Goal: Information Seeking & Learning: Learn about a topic

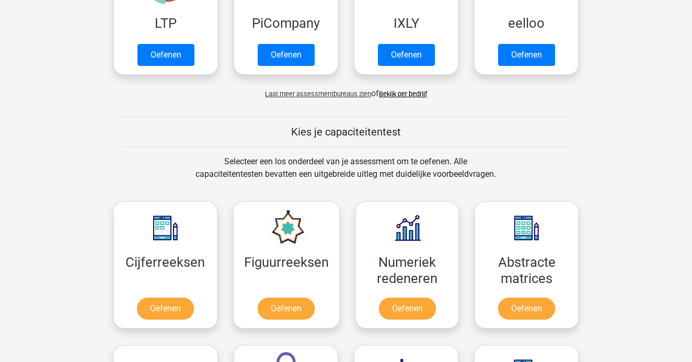
scroll to position [301, 0]
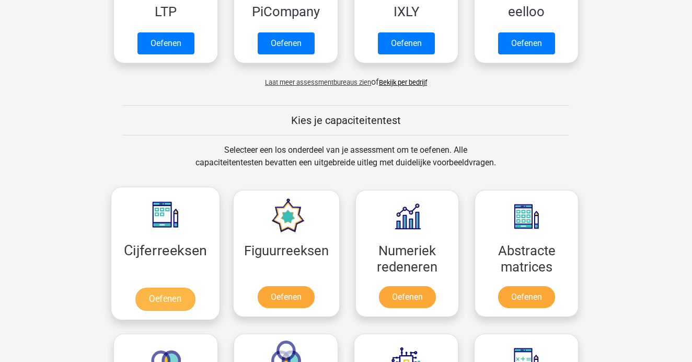
click at [176, 307] on link "Oefenen" at bounding box center [165, 299] width 60 height 23
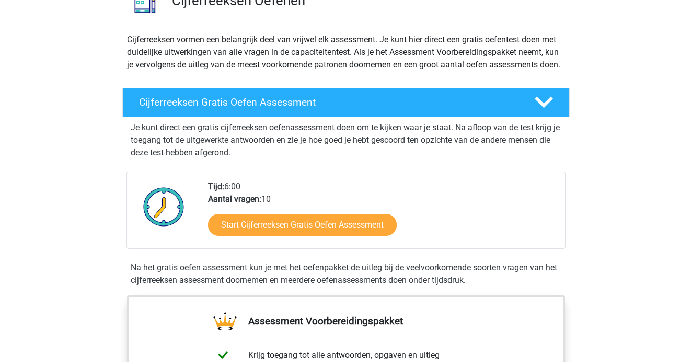
scroll to position [106, 0]
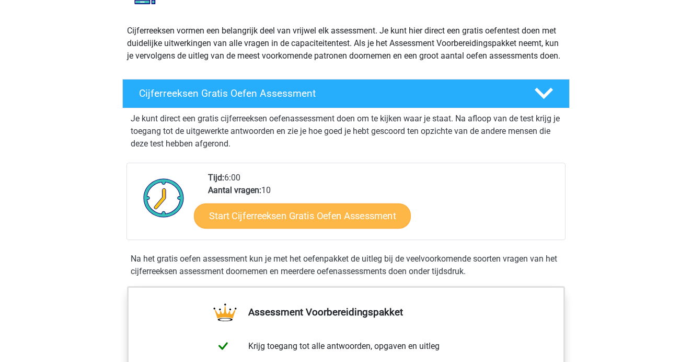
click at [315, 228] on link "Start Cijferreeksen Gratis Oefen Assessment" at bounding box center [302, 215] width 217 height 25
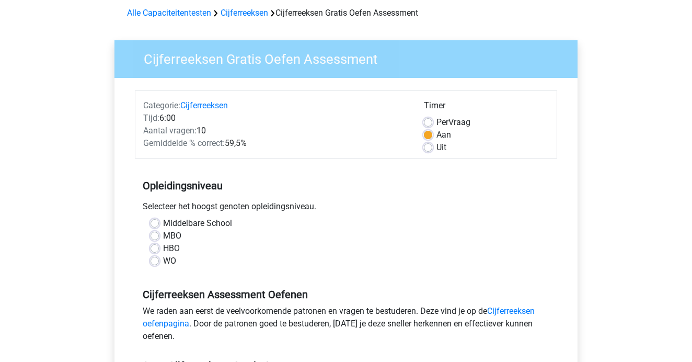
scroll to position [54, 0]
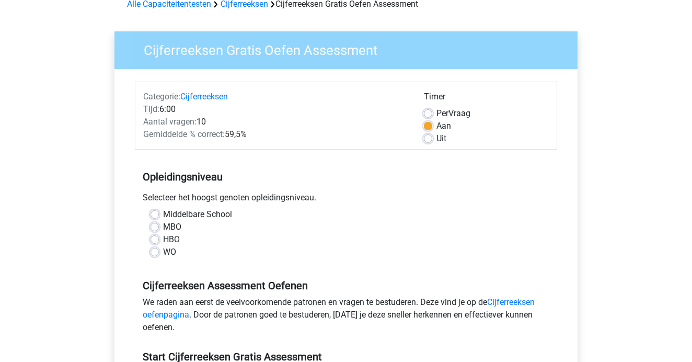
click at [156, 258] on div "WO" at bounding box center [346, 252] width 391 height 13
click at [163, 254] on label "WO" at bounding box center [169, 252] width 13 height 13
click at [156, 254] on input "WO" at bounding box center [155, 251] width 8 height 10
radio input "true"
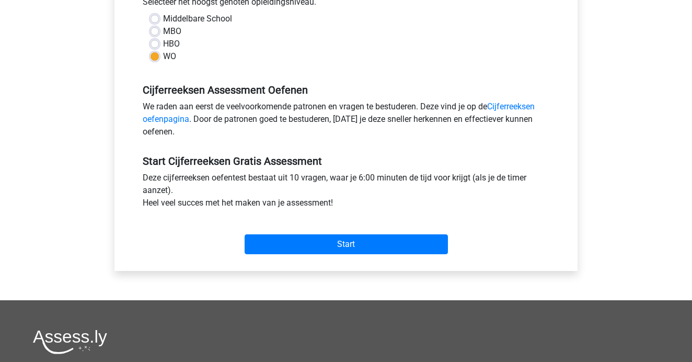
scroll to position [255, 0]
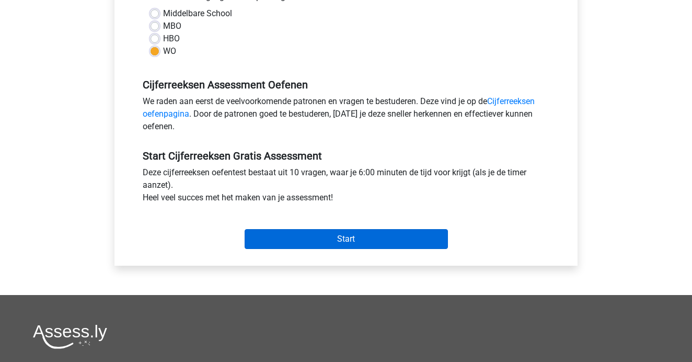
click at [333, 236] on input "Start" at bounding box center [346, 239] width 203 height 20
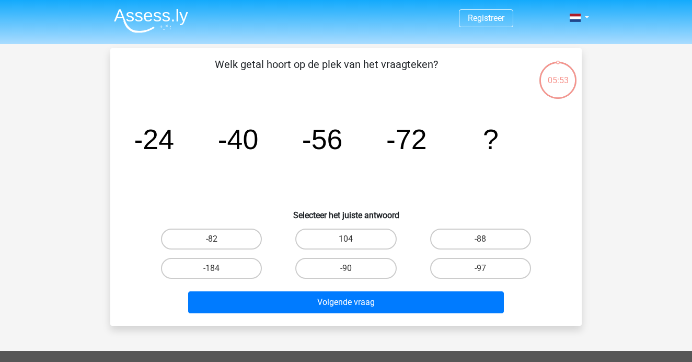
click at [558, 79] on div "05:53" at bounding box center [558, 74] width 39 height 26
click at [482, 235] on label "-88" at bounding box center [480, 239] width 101 height 21
click at [482, 239] on input "-88" at bounding box center [484, 242] width 7 height 7
radio input "true"
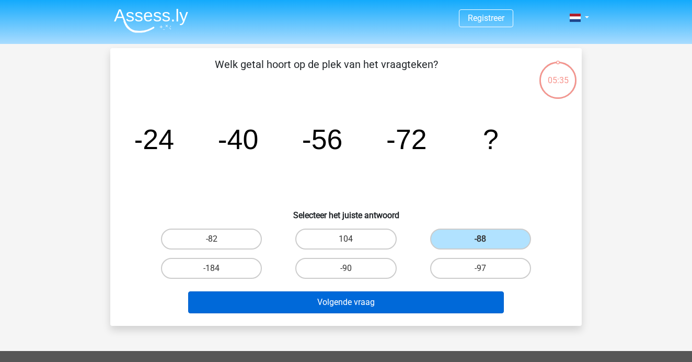
click at [427, 297] on button "Volgende vraag" at bounding box center [346, 302] width 316 height 22
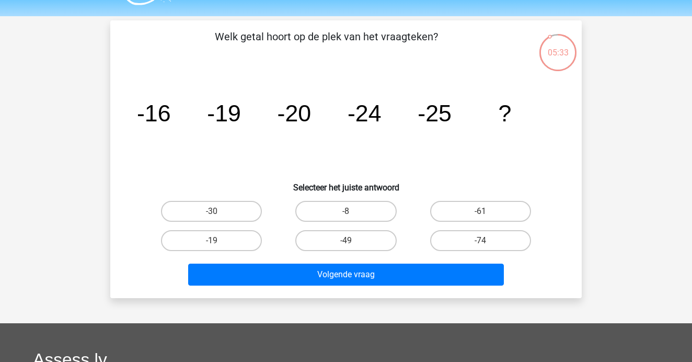
scroll to position [21, 0]
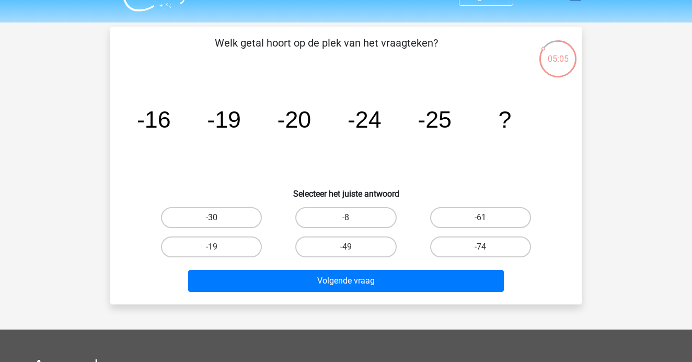
click at [235, 220] on label "-30" at bounding box center [211, 217] width 101 height 21
click at [219, 220] on input "-30" at bounding box center [215, 221] width 7 height 7
radio input "true"
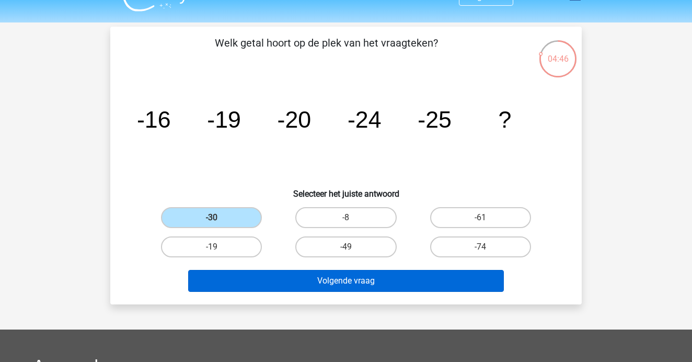
click at [401, 286] on button "Volgende vraag" at bounding box center [346, 281] width 316 height 22
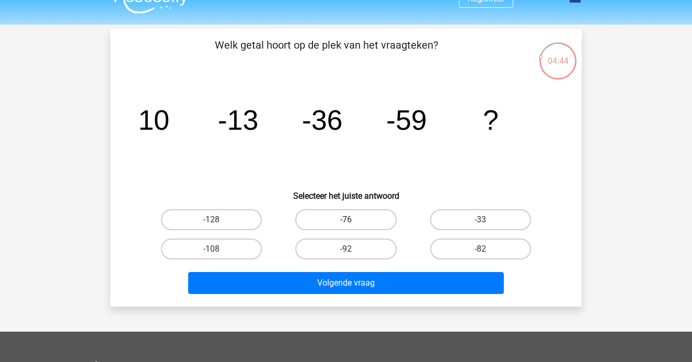
scroll to position [15, 0]
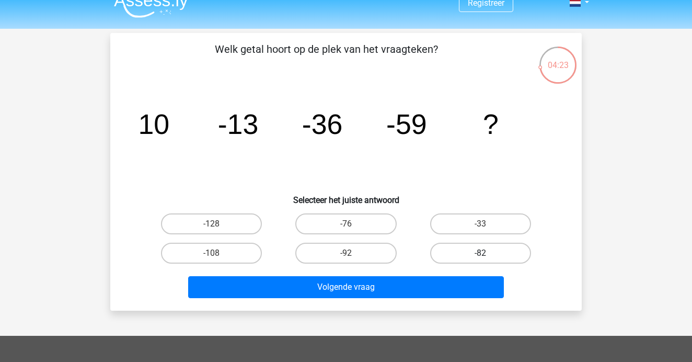
click at [450, 256] on label "-82" at bounding box center [480, 253] width 101 height 21
click at [481, 256] on input "-82" at bounding box center [484, 256] width 7 height 7
radio input "true"
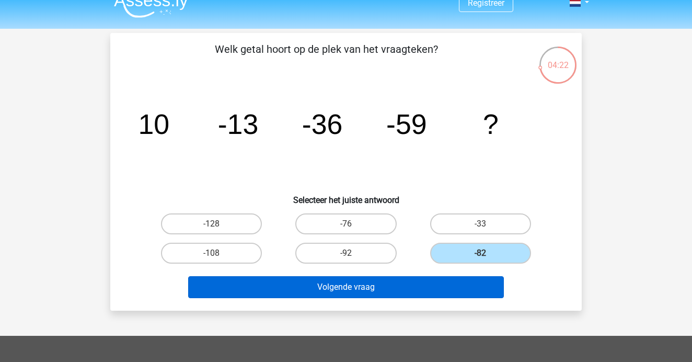
click at [410, 291] on button "Volgende vraag" at bounding box center [346, 287] width 316 height 22
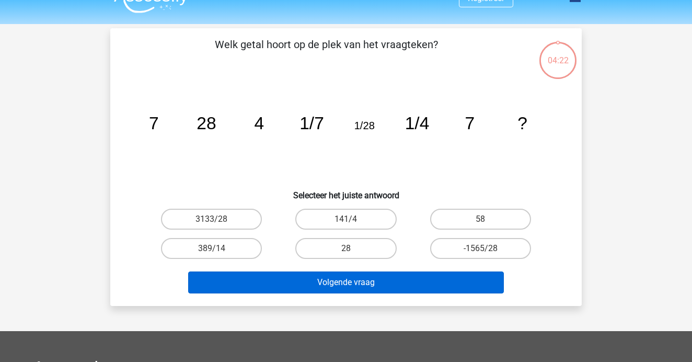
scroll to position [3, 0]
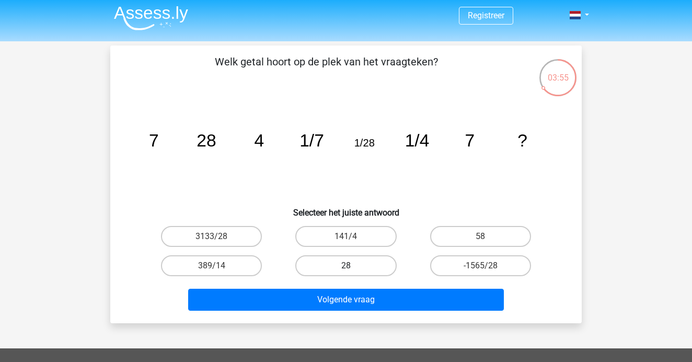
click at [367, 256] on label "28" at bounding box center [345, 265] width 101 height 21
click at [353, 266] on input "28" at bounding box center [349, 269] width 7 height 7
radio input "true"
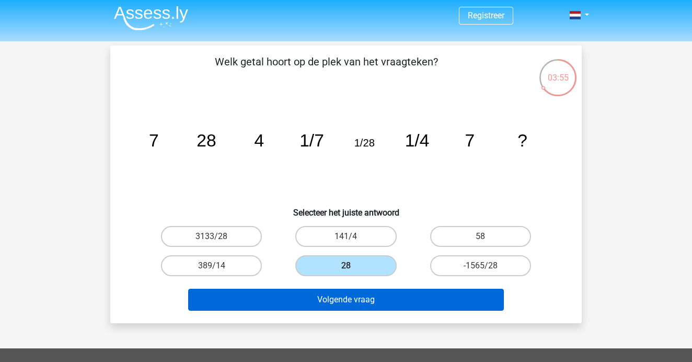
click at [366, 302] on button "Volgende vraag" at bounding box center [346, 300] width 316 height 22
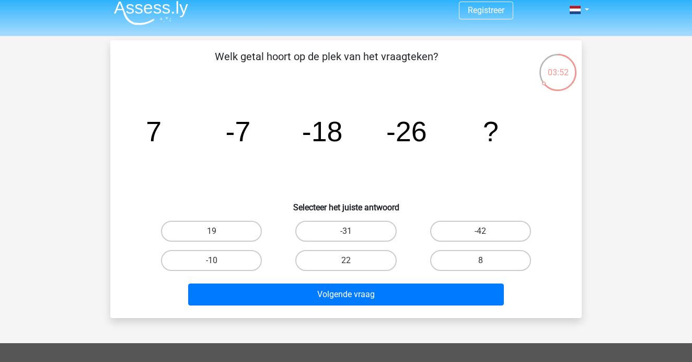
scroll to position [8, 0]
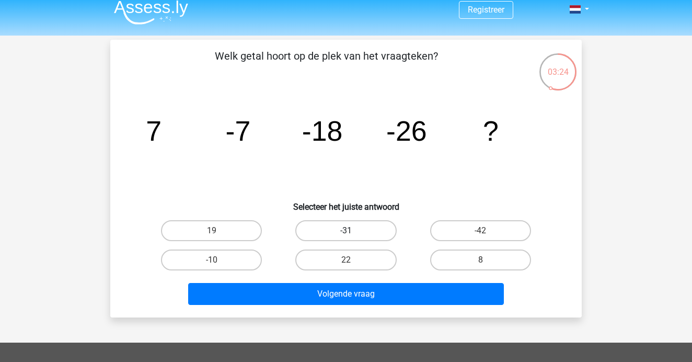
click at [359, 224] on label "-31" at bounding box center [345, 230] width 101 height 21
click at [353, 231] on input "-31" at bounding box center [349, 234] width 7 height 7
radio input "true"
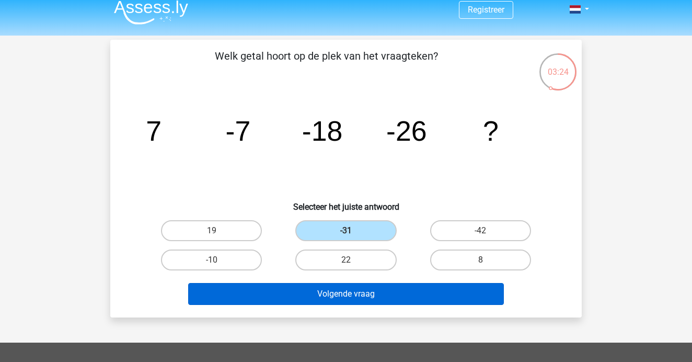
click at [355, 303] on button "Volgende vraag" at bounding box center [346, 294] width 316 height 22
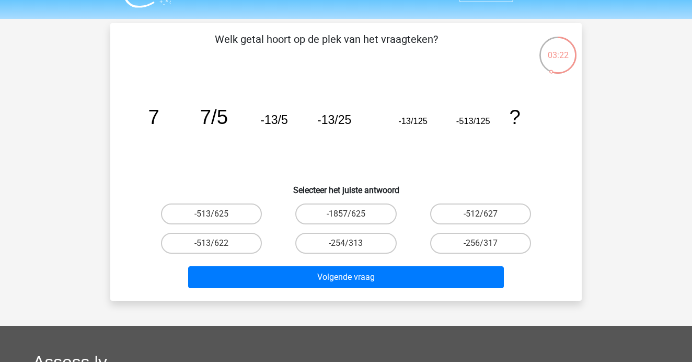
scroll to position [21, 0]
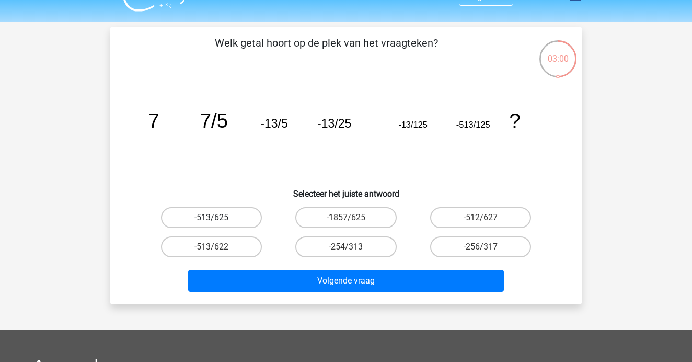
click at [242, 216] on label "-513/625" at bounding box center [211, 217] width 101 height 21
click at [219, 218] on input "-513/625" at bounding box center [215, 221] width 7 height 7
radio input "true"
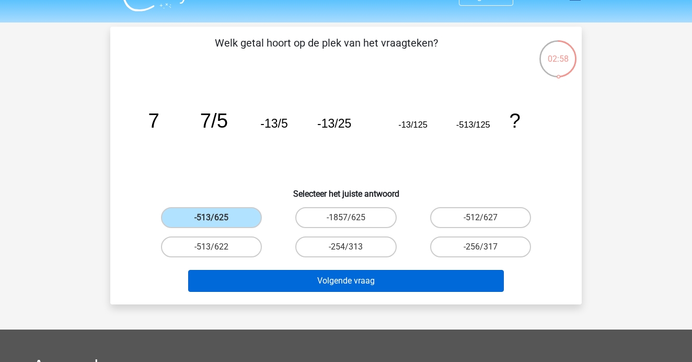
click at [322, 282] on button "Volgende vraag" at bounding box center [346, 281] width 316 height 22
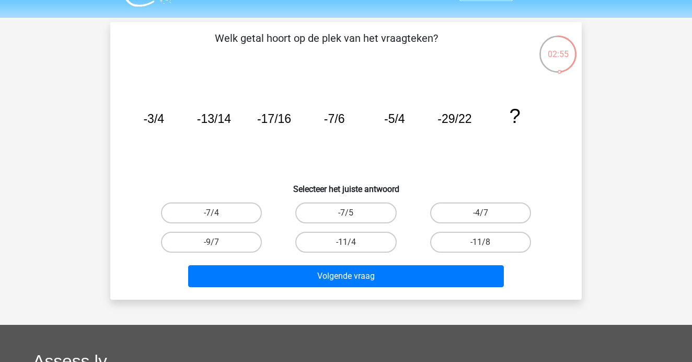
scroll to position [27, 0]
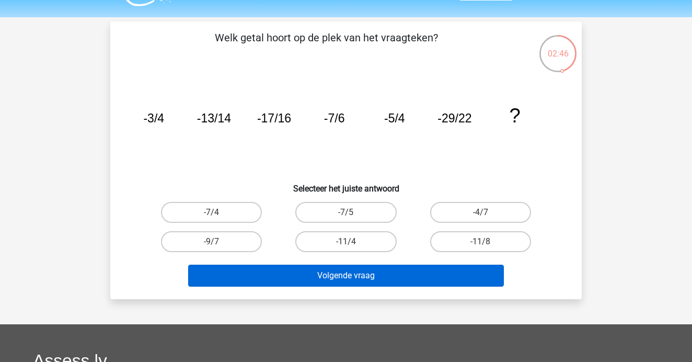
click at [374, 278] on button "Volgende vraag" at bounding box center [346, 276] width 316 height 22
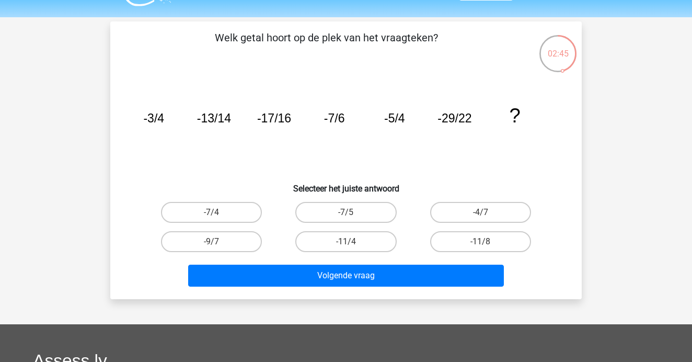
click at [297, 163] on icon "image/svg+xml -3/4 -13/14 -17/16 -7/6 -5/4 -29/22 ?" at bounding box center [346, 123] width 422 height 106
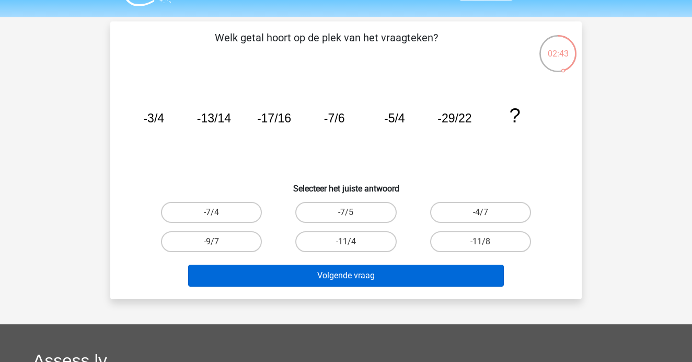
click at [301, 272] on button "Volgende vraag" at bounding box center [346, 276] width 316 height 22
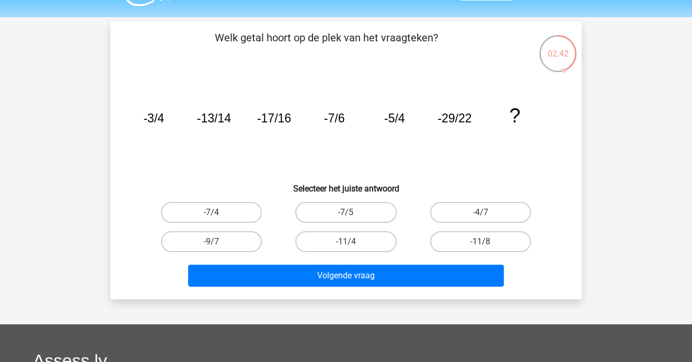
click at [366, 165] on icon "image/svg+xml -3/4 -13/14 -17/16 -7/6 -5/4 -29/22 ?" at bounding box center [346, 123] width 422 height 106
click at [460, 242] on label "-11/8" at bounding box center [480, 241] width 101 height 21
click at [481, 242] on input "-11/8" at bounding box center [484, 245] width 7 height 7
radio input "true"
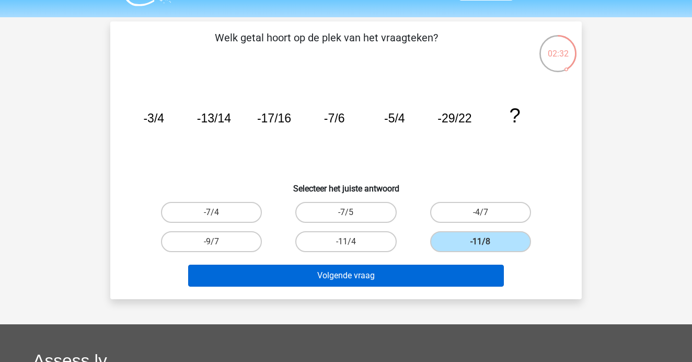
click at [401, 273] on button "Volgende vraag" at bounding box center [346, 276] width 316 height 22
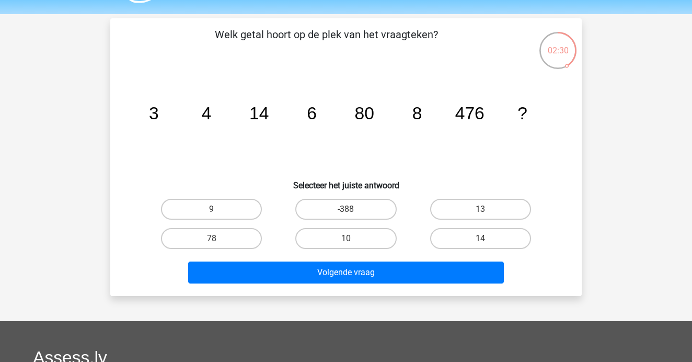
scroll to position [30, 0]
click at [352, 237] on label "10" at bounding box center [345, 238] width 101 height 21
click at [352, 238] on input "10" at bounding box center [349, 241] width 7 height 7
radio input "true"
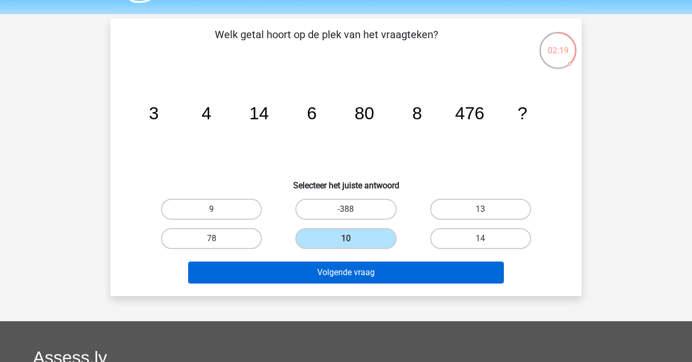
click at [355, 279] on button "Volgende vraag" at bounding box center [346, 273] width 316 height 22
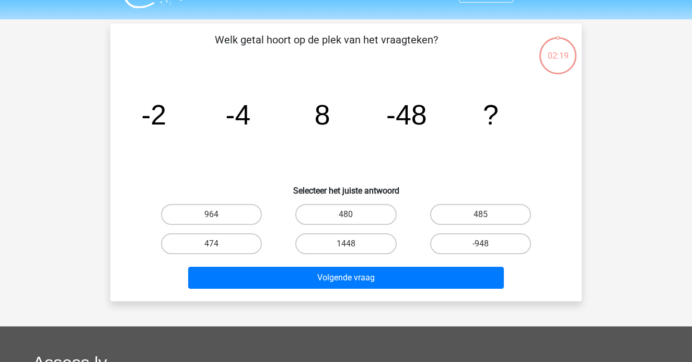
scroll to position [17, 0]
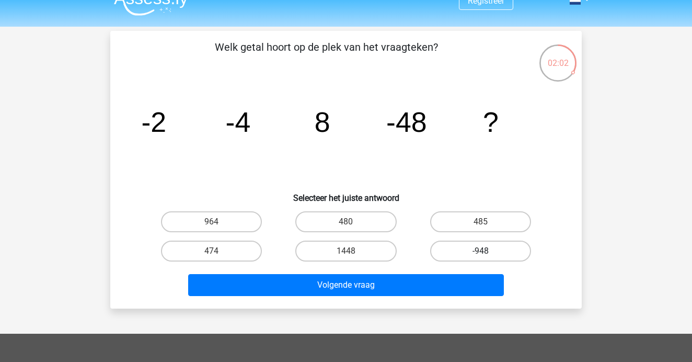
click at [447, 256] on label "-948" at bounding box center [480, 251] width 101 height 21
click at [481, 256] on input "-948" at bounding box center [484, 254] width 7 height 7
radio input "true"
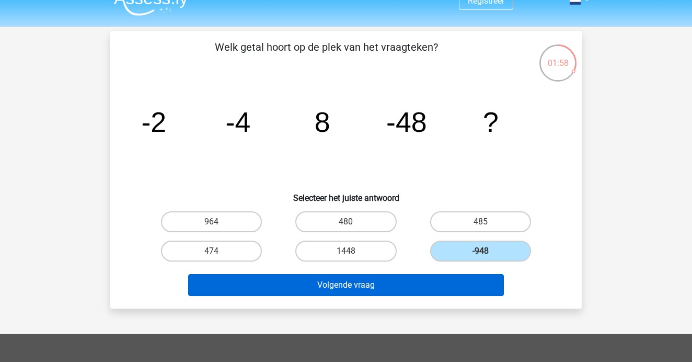
click at [368, 286] on button "Volgende vraag" at bounding box center [346, 285] width 316 height 22
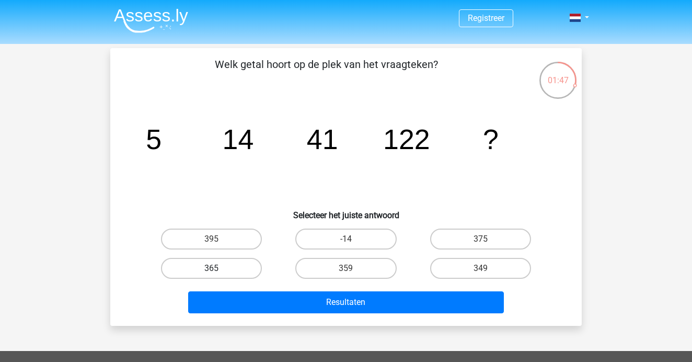
scroll to position [0, 0]
click at [165, 249] on div "365" at bounding box center [212, 239] width 126 height 21
click at [174, 268] on label "365" at bounding box center [211, 268] width 101 height 21
click at [212, 268] on input "365" at bounding box center [215, 271] width 7 height 7
radio input "true"
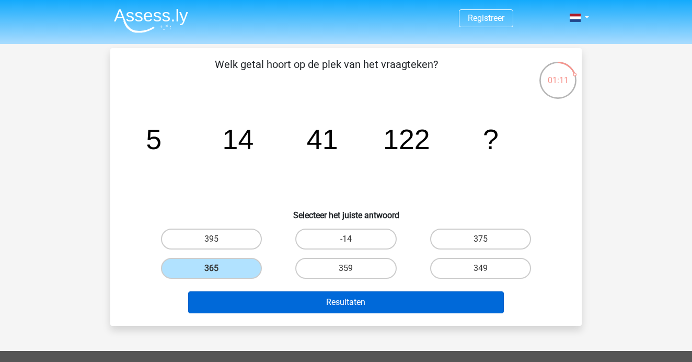
click at [340, 305] on button "Resultaten" at bounding box center [346, 302] width 316 height 22
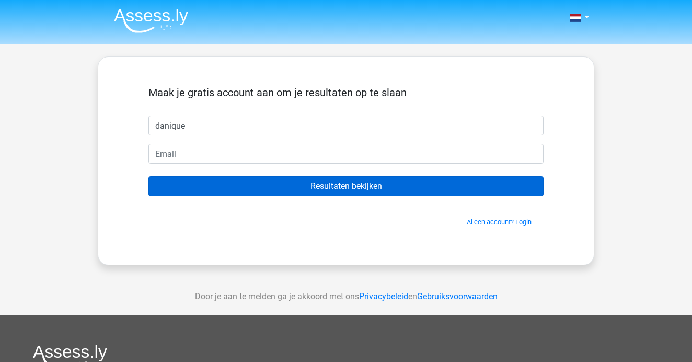
type input "danique"
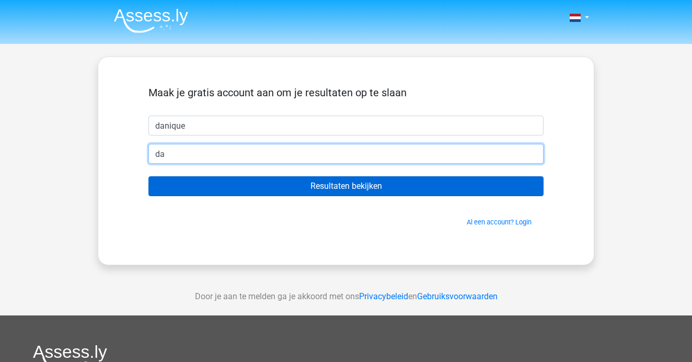
type input "[EMAIL_ADDRESS][PERSON_NAME][DOMAIN_NAME]"
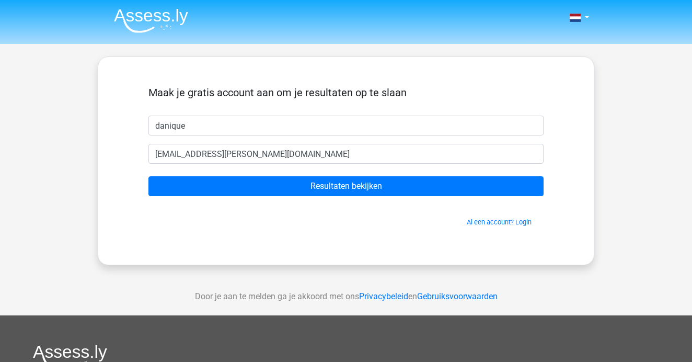
click at [273, 176] on form "Maak je gratis account aan om je resultaten op te slaan danique danique@hersche…" at bounding box center [346, 156] width 395 height 141
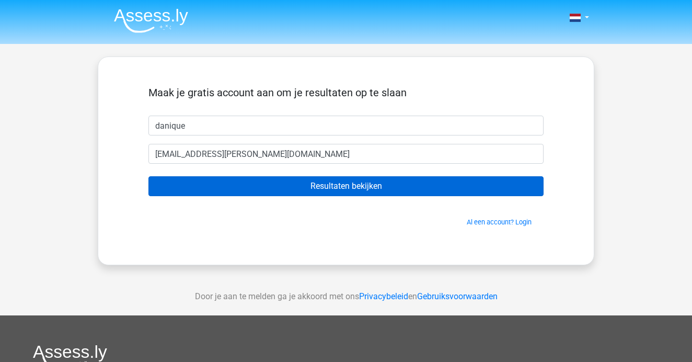
click at [279, 189] on input "Resultaten bekijken" at bounding box center [346, 186] width 395 height 20
click at [349, 187] on input "Resultaten bekijken" at bounding box center [346, 186] width 395 height 20
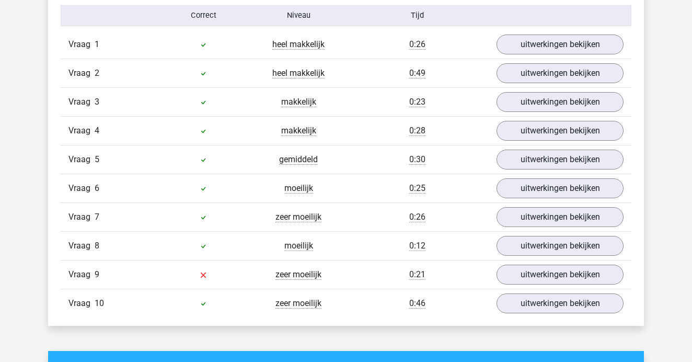
scroll to position [849, 0]
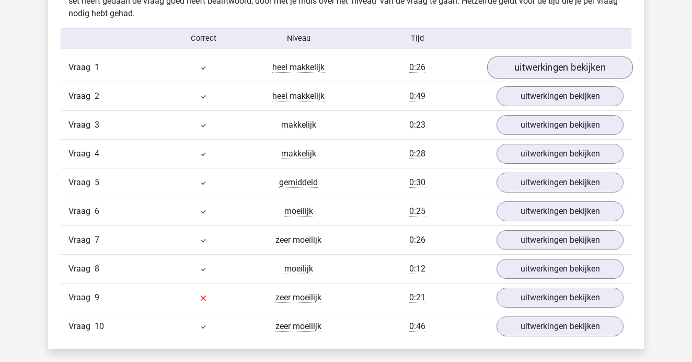
click at [536, 64] on link "uitwerkingen bekijken" at bounding box center [560, 67] width 146 height 23
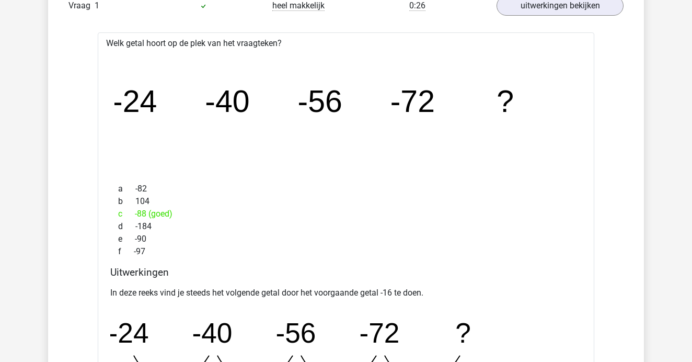
scroll to position [909, 0]
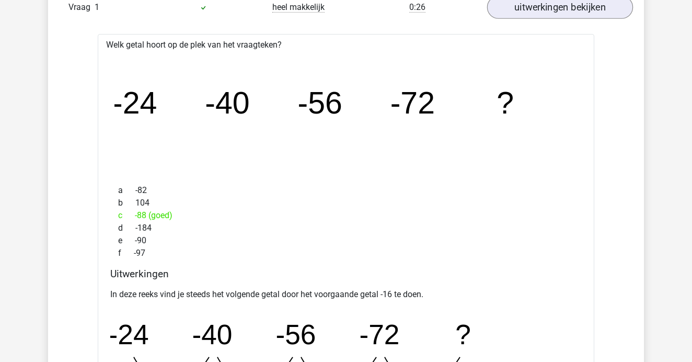
click at [540, 16] on link "uitwerkingen bekijken" at bounding box center [560, 7] width 146 height 23
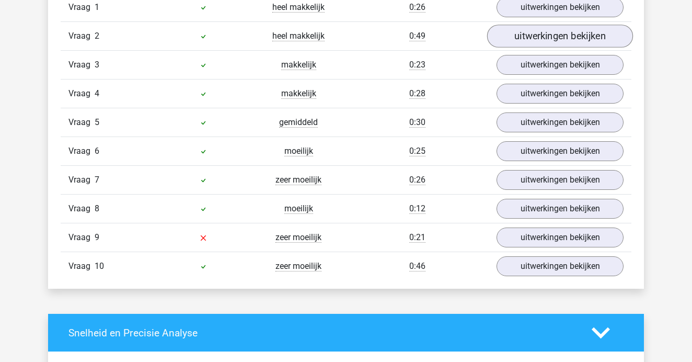
click at [532, 39] on link "uitwerkingen bekijken" at bounding box center [560, 36] width 146 height 23
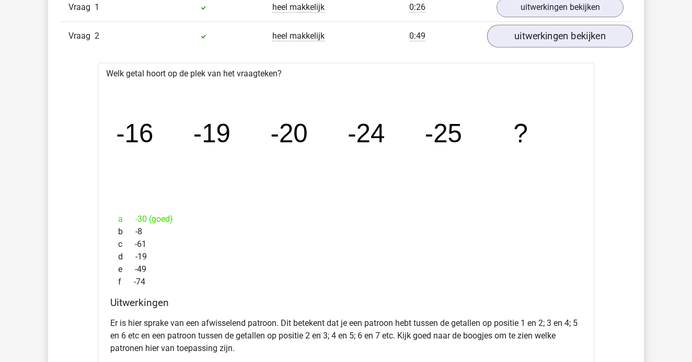
click at [532, 40] on link "uitwerkingen bekijken" at bounding box center [560, 36] width 146 height 23
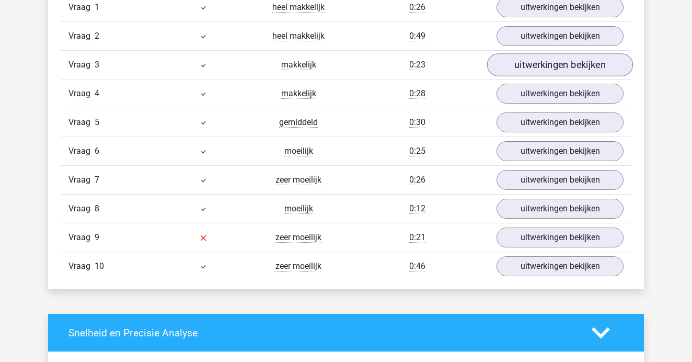
click at [529, 66] on link "uitwerkingen bekijken" at bounding box center [560, 64] width 146 height 23
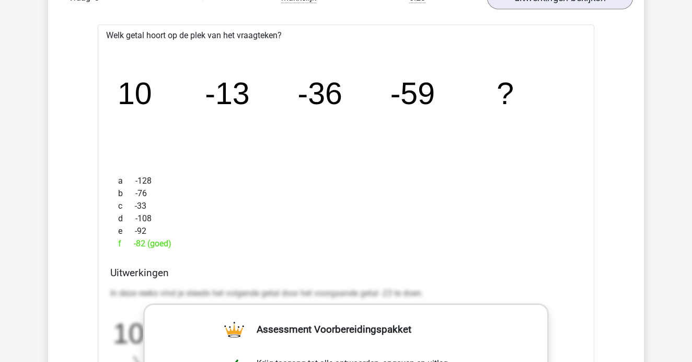
scroll to position [943, 0]
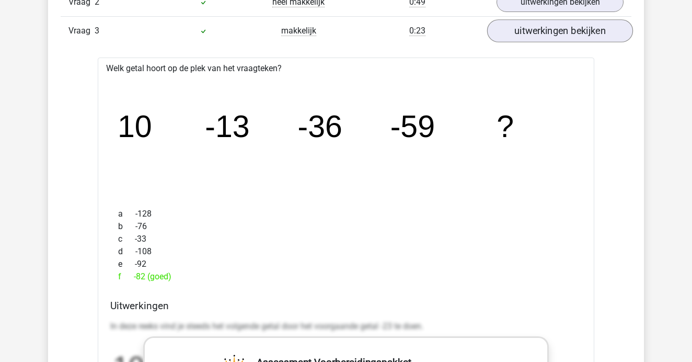
click at [540, 40] on link "uitwerkingen bekijken" at bounding box center [560, 30] width 146 height 23
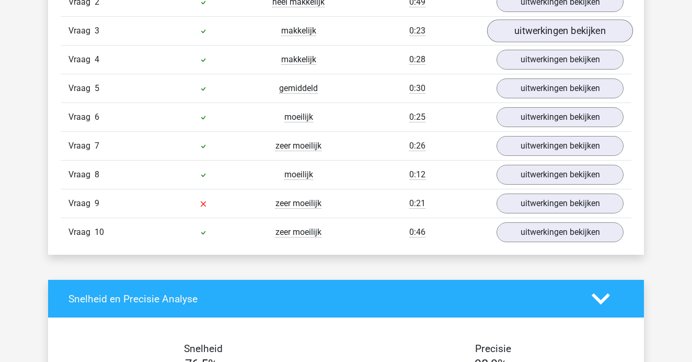
click at [539, 34] on link "uitwerkingen bekijken" at bounding box center [560, 30] width 146 height 23
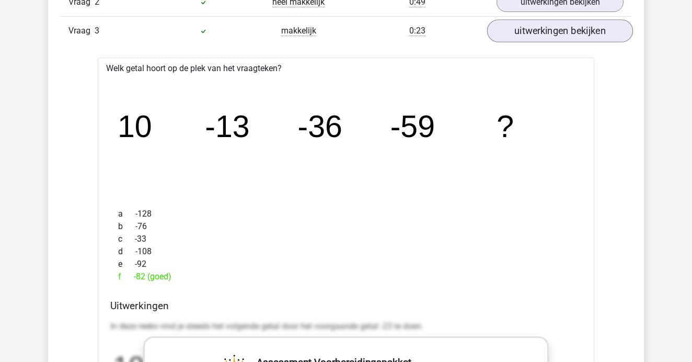
click at [539, 34] on link "uitwerkingen bekijken" at bounding box center [560, 30] width 146 height 23
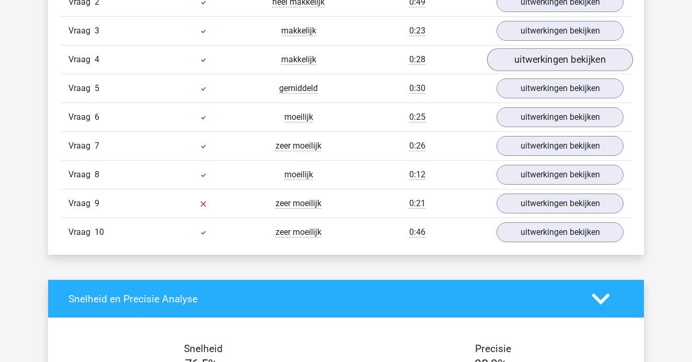
click at [536, 61] on link "uitwerkingen bekijken" at bounding box center [560, 59] width 146 height 23
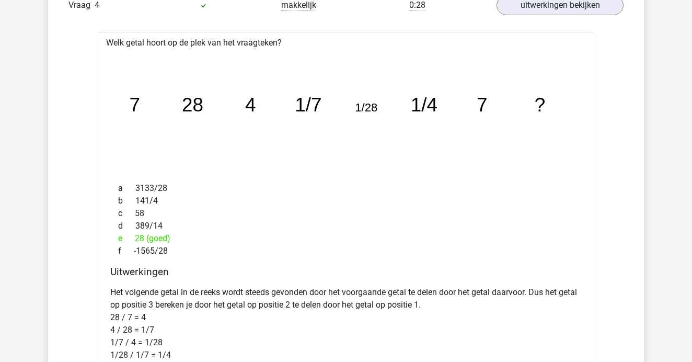
scroll to position [1033, 0]
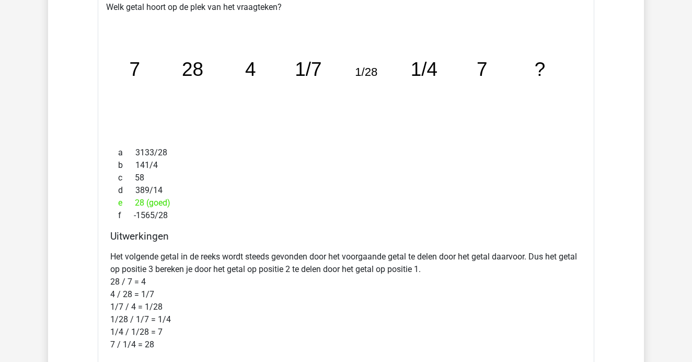
click at [191, 262] on p "Het volgende getal in de reeks wordt steeds gevonden door het voorgaande getal …" at bounding box center [346, 301] width 472 height 100
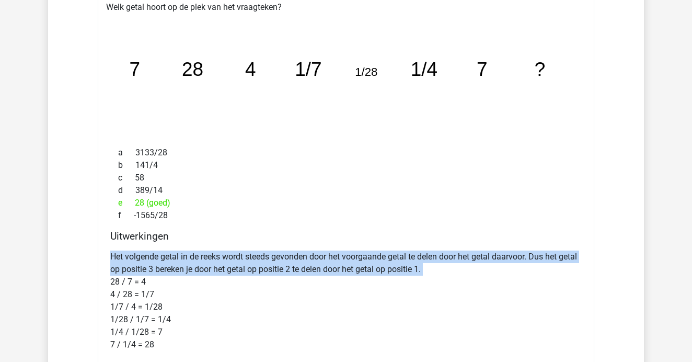
click at [191, 262] on p "Het volgende getal in de reeks wordt steeds gevonden door het voorgaande getal …" at bounding box center [346, 301] width 472 height 100
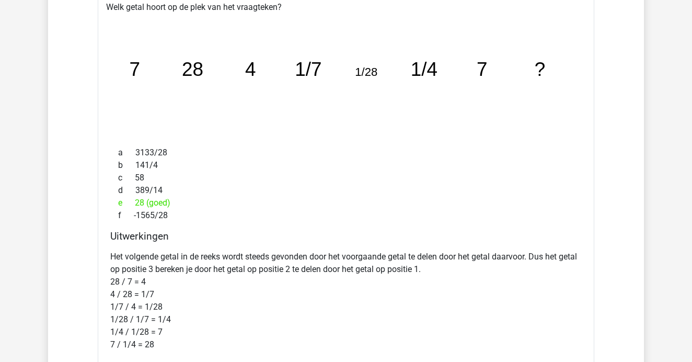
click at [191, 262] on p "Het volgende getal in de reeks wordt steeds gevonden door het voorgaande getal …" at bounding box center [346, 301] width 472 height 100
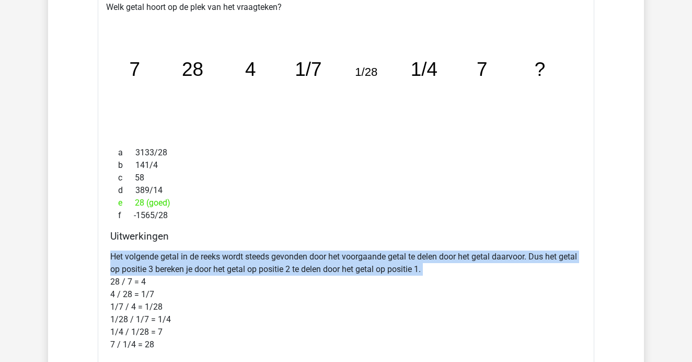
click at [191, 262] on p "Het volgende getal in de reeks wordt steeds gevonden door het voorgaande getal …" at bounding box center [346, 301] width 472 height 100
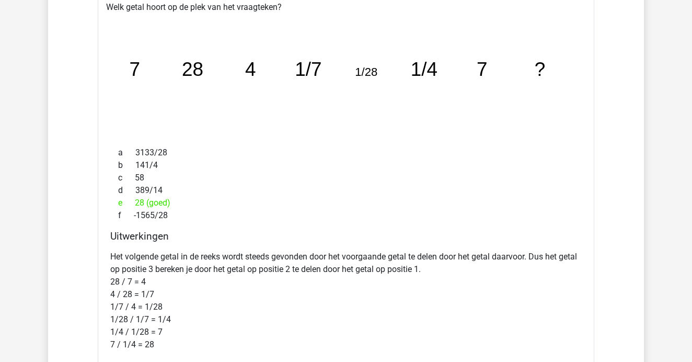
click at [191, 262] on p "Het volgende getal in de reeks wordt steeds gevonden door het voorgaande getal …" at bounding box center [346, 301] width 472 height 100
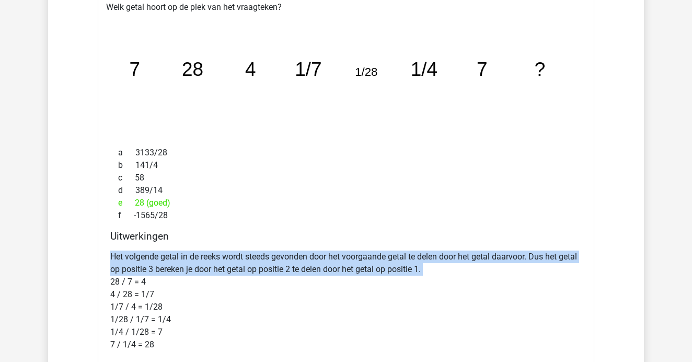
click at [191, 262] on p "Het volgende getal in de reeks wordt steeds gevonden door het voorgaande getal …" at bounding box center [346, 301] width 472 height 100
click at [212, 311] on p "Het volgende getal in de reeks wordt steeds gevonden door het voorgaande getal …" at bounding box center [346, 301] width 472 height 100
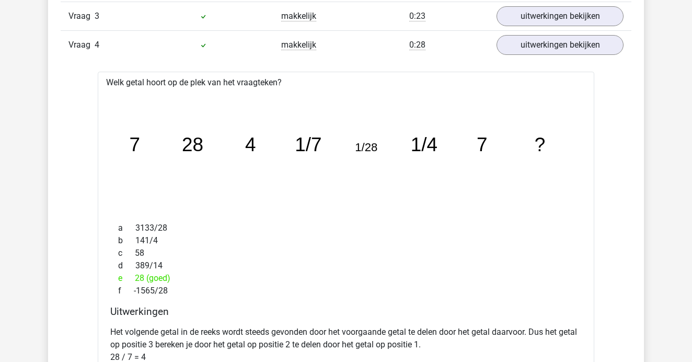
scroll to position [954, 0]
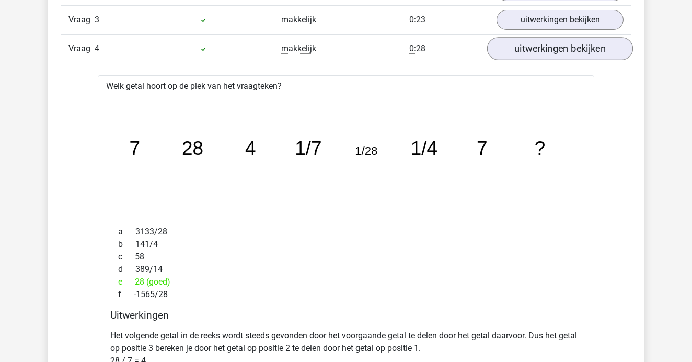
click at [546, 50] on link "uitwerkingen bekijken" at bounding box center [560, 48] width 146 height 23
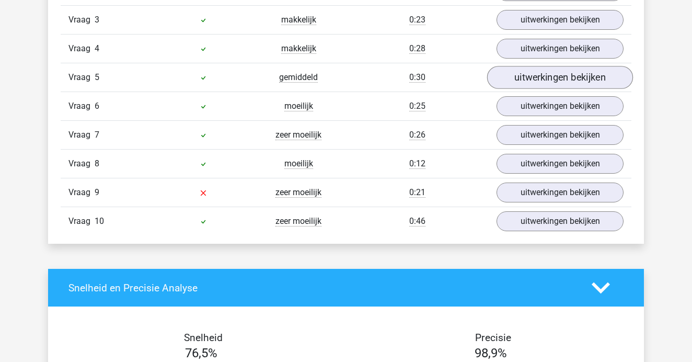
click at [537, 77] on link "uitwerkingen bekijken" at bounding box center [560, 77] width 146 height 23
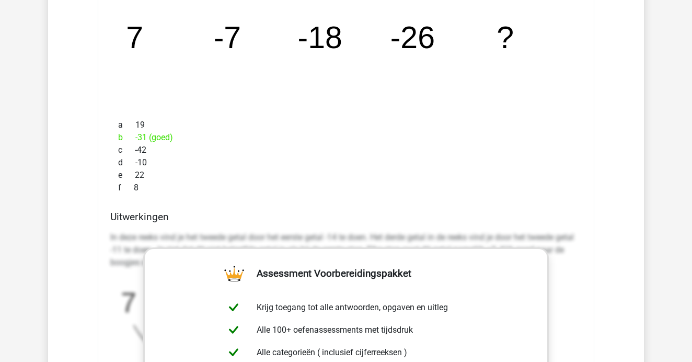
scroll to position [1086, 0]
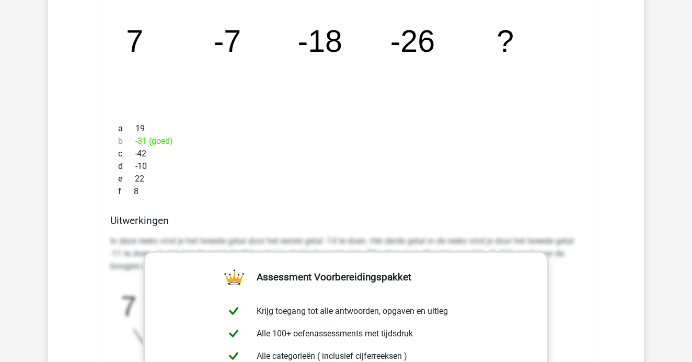
click at [346, 236] on p "In deze reeks vind je het tweede getal door het eerste getal -14 te doen. Het d…" at bounding box center [346, 254] width 472 height 38
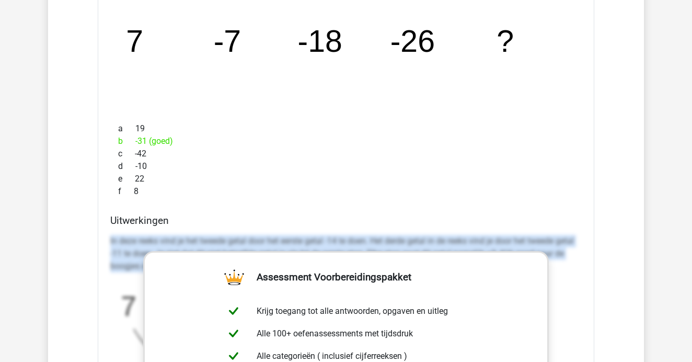
click at [350, 238] on p "In deze reeks vind je het tweede getal door het eerste getal -14 te doen. Het d…" at bounding box center [346, 254] width 472 height 38
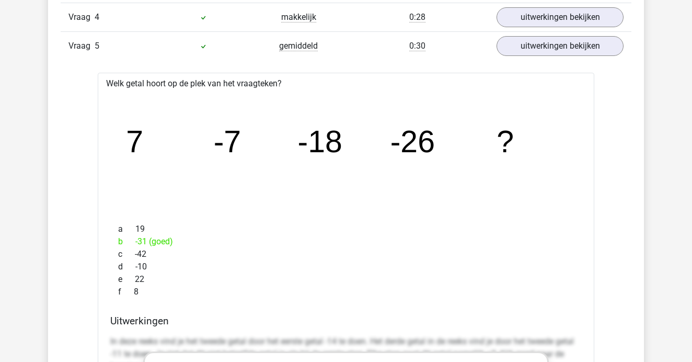
scroll to position [975, 0]
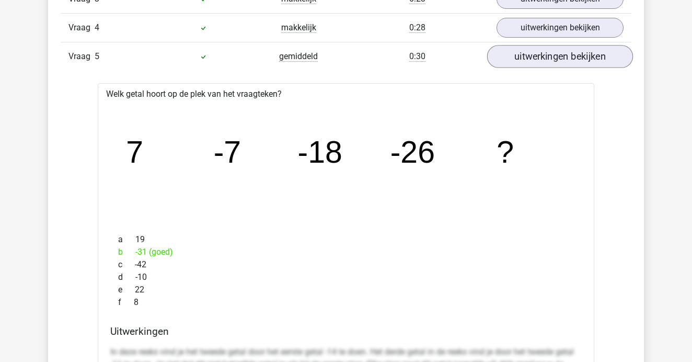
click at [556, 55] on link "uitwerkingen bekijken" at bounding box center [560, 56] width 146 height 23
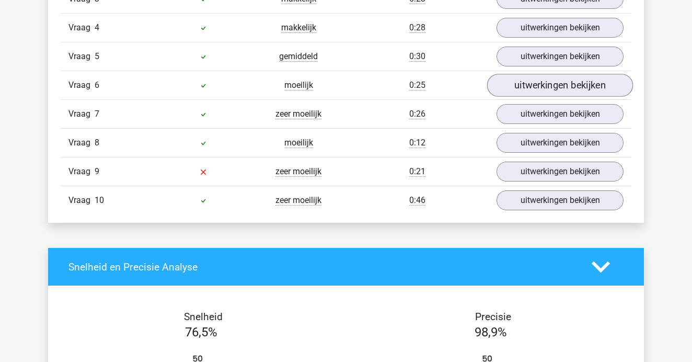
click at [549, 85] on link "uitwerkingen bekijken" at bounding box center [560, 85] width 146 height 23
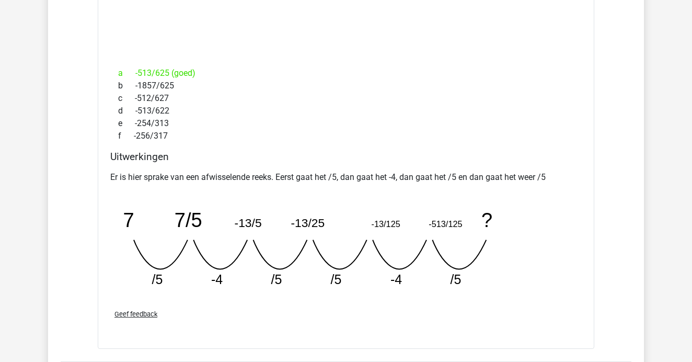
scroll to position [1170, 0]
click at [343, 172] on p "Er is hier sprake van een afwisselende reeks. Eerst gaat het /5, dan gaat het -…" at bounding box center [346, 177] width 472 height 13
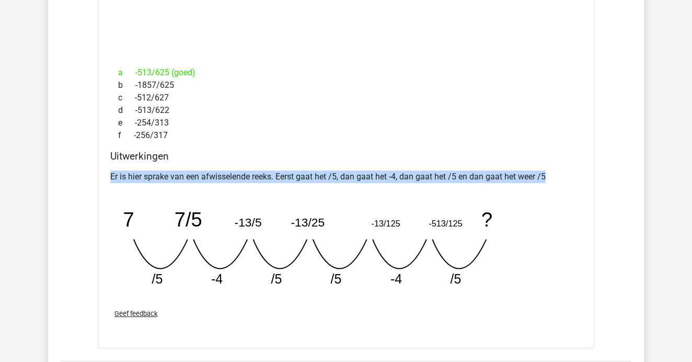
click at [343, 172] on p "Er is hier sprake van een afwisselende reeks. Eerst gaat het /5, dan gaat het -…" at bounding box center [346, 177] width 472 height 13
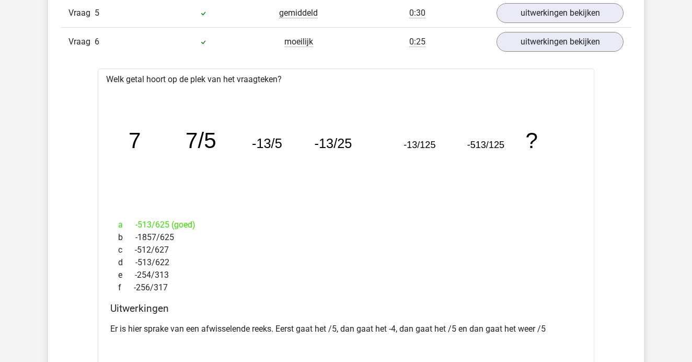
scroll to position [1018, 0]
click at [552, 37] on link "uitwerkingen bekijken" at bounding box center [560, 41] width 146 height 23
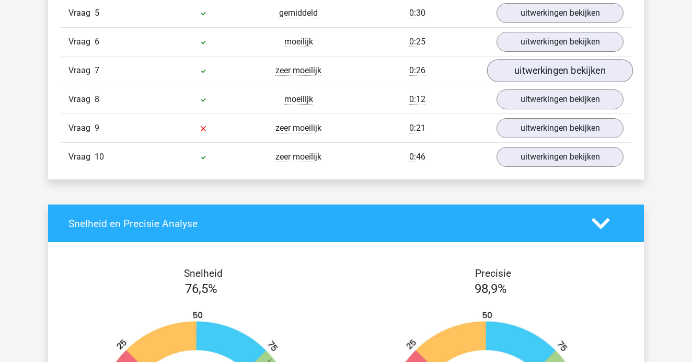
click at [537, 74] on link "uitwerkingen bekijken" at bounding box center [560, 70] width 146 height 23
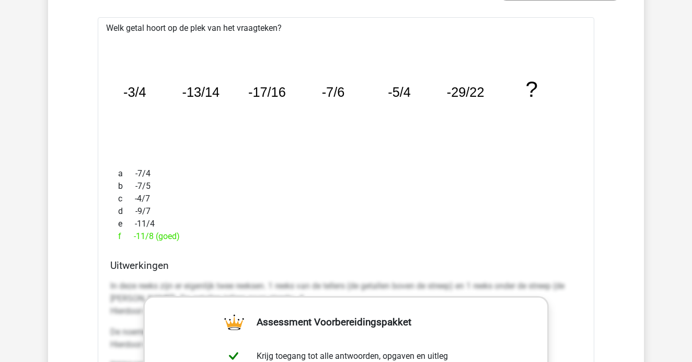
scroll to position [1074, 0]
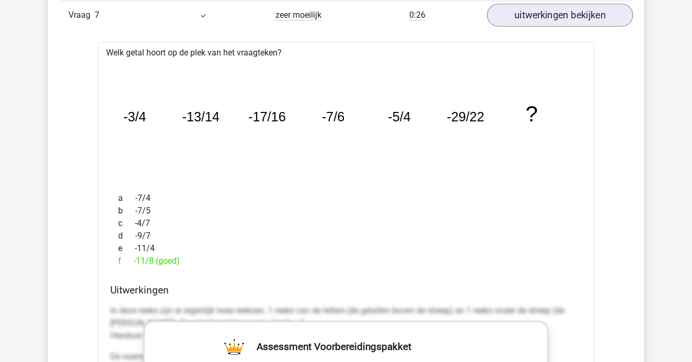
click at [541, 15] on link "uitwerkingen bekijken" at bounding box center [560, 15] width 146 height 23
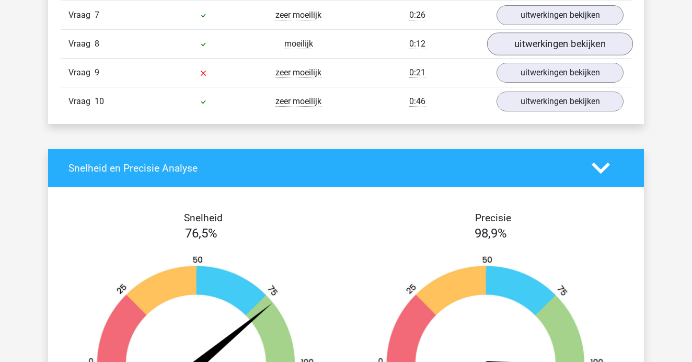
click at [535, 44] on link "uitwerkingen bekijken" at bounding box center [560, 43] width 146 height 23
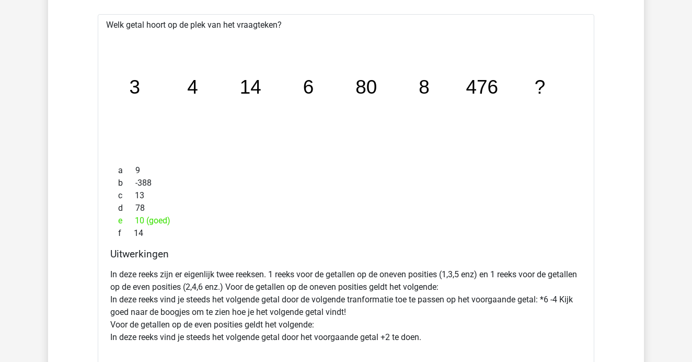
scroll to position [1133, 0]
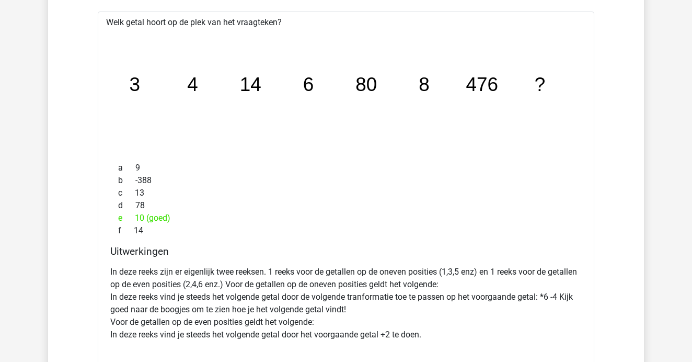
click at [285, 313] on p "In deze reeks zijn er eigenlijk twee reeksen. 1 reeks voor de getallen op de on…" at bounding box center [346, 303] width 472 height 75
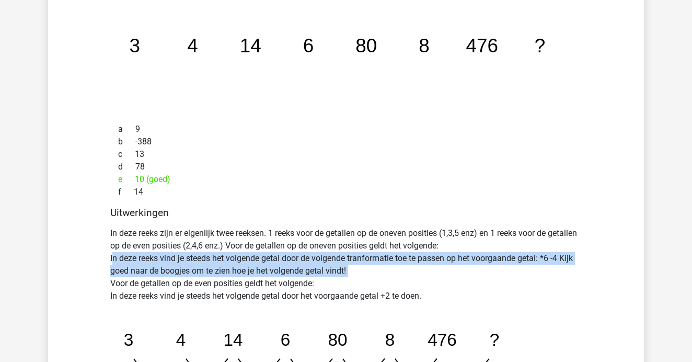
click at [285, 313] on icon "image/svg+xml 3 4 14 6 80 8 476 ? +11 +2 +66 +2 +396 +2" at bounding box center [319, 363] width 418 height 105
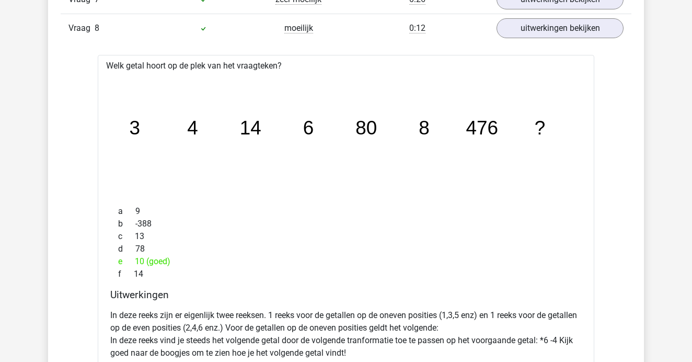
scroll to position [1087, 0]
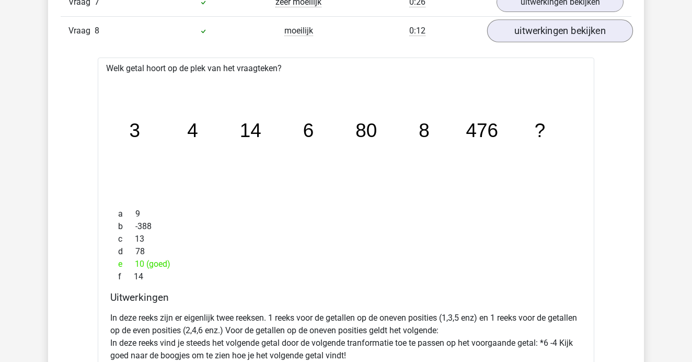
click at [543, 36] on link "uitwerkingen bekijken" at bounding box center [560, 30] width 146 height 23
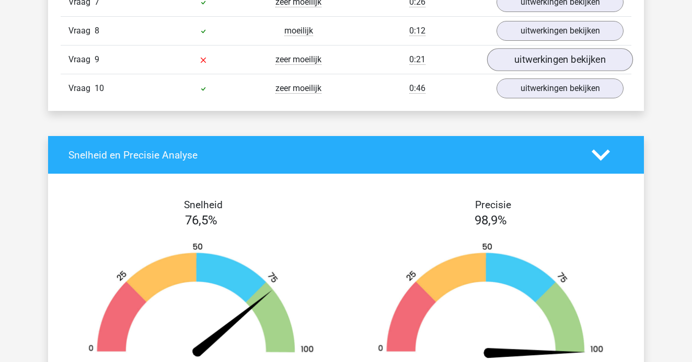
click at [541, 54] on link "uitwerkingen bekijken" at bounding box center [560, 59] width 146 height 23
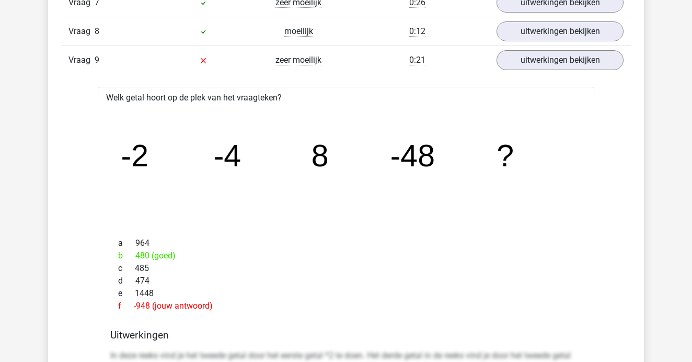
scroll to position [1076, 0]
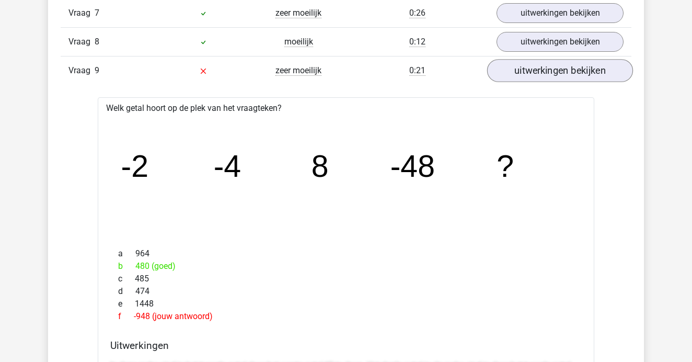
click at [563, 74] on link "uitwerkingen bekijken" at bounding box center [560, 70] width 146 height 23
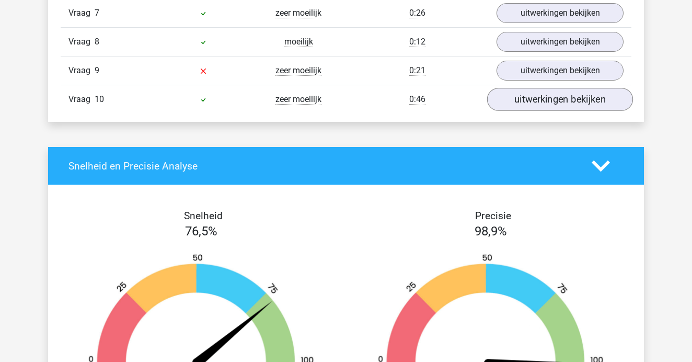
click at [550, 98] on link "uitwerkingen bekijken" at bounding box center [560, 99] width 146 height 23
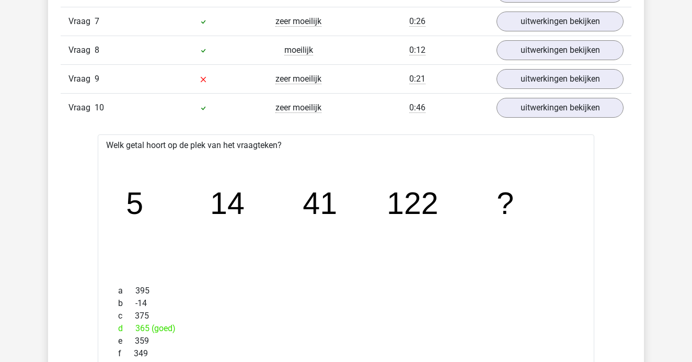
scroll to position [1023, 0]
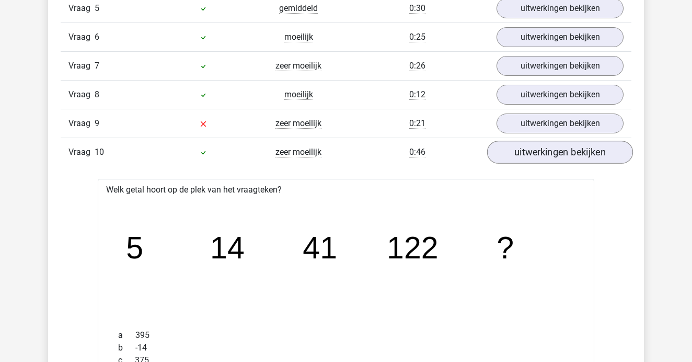
click at [527, 155] on link "uitwerkingen bekijken" at bounding box center [560, 152] width 146 height 23
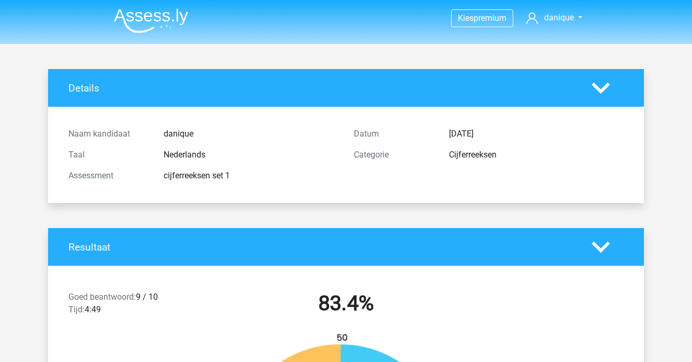
scroll to position [0, 0]
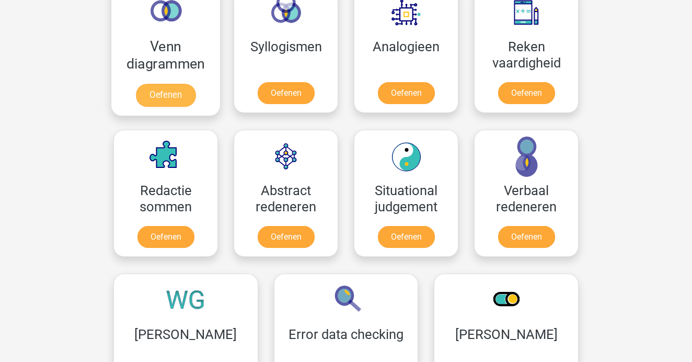
scroll to position [651, 0]
